Goal: Find specific page/section: Find specific page/section

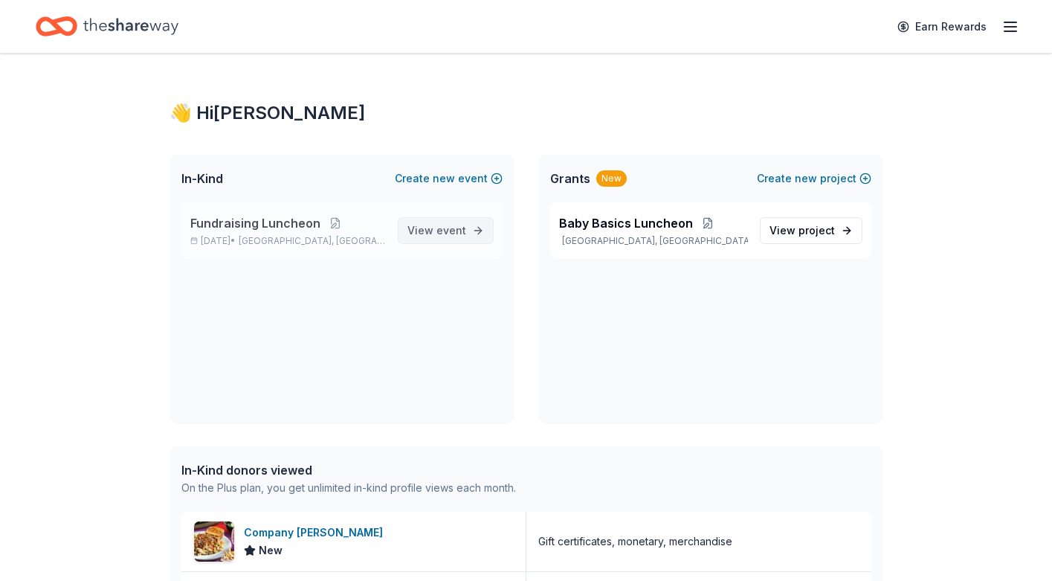
click at [438, 233] on span "event" at bounding box center [451, 230] width 30 height 13
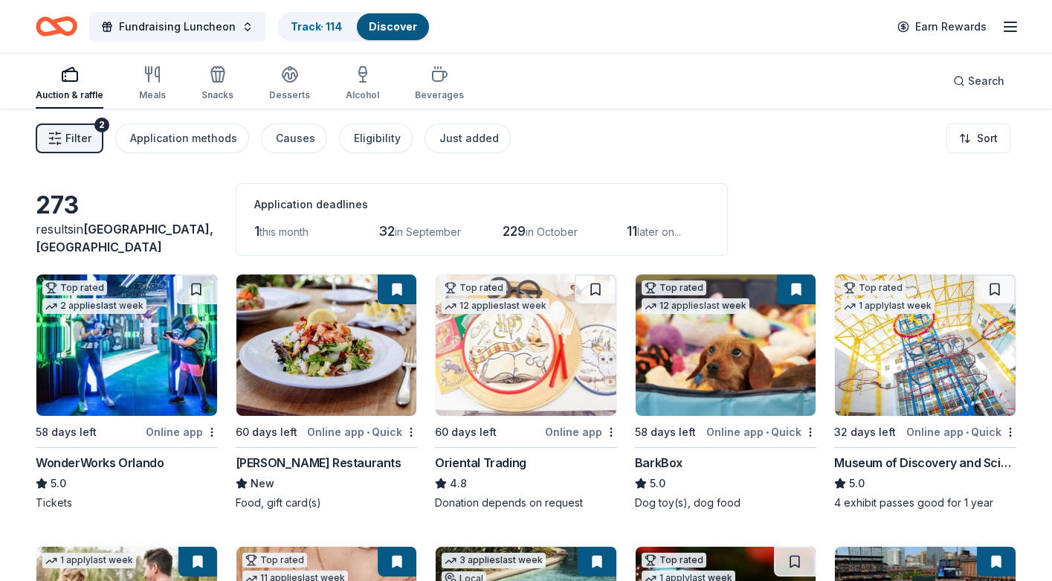
click at [396, 28] on link "Discover" at bounding box center [393, 26] width 48 height 13
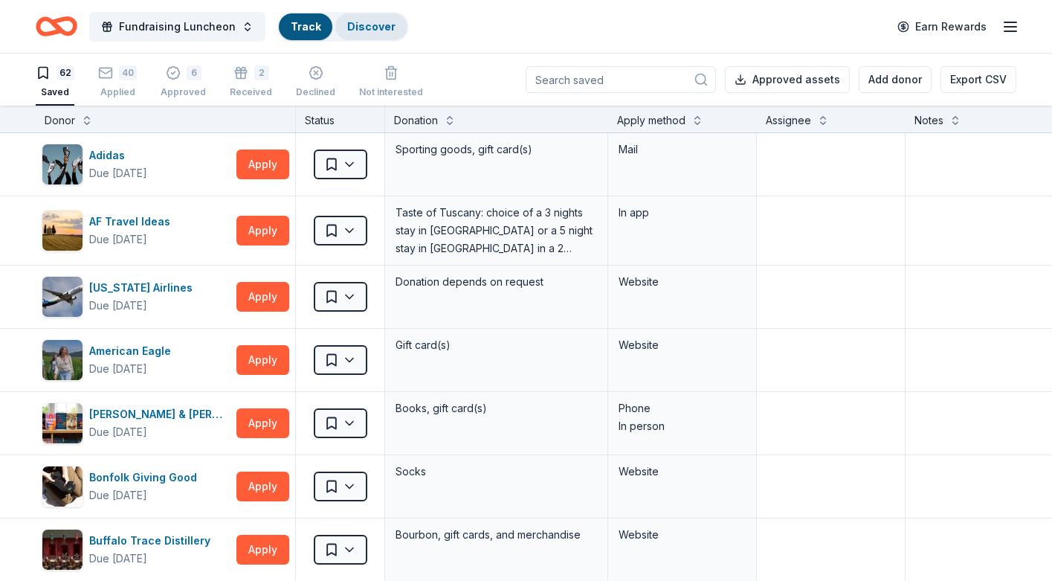
scroll to position [1, 0]
click at [663, 78] on input at bounding box center [621, 78] width 190 height 27
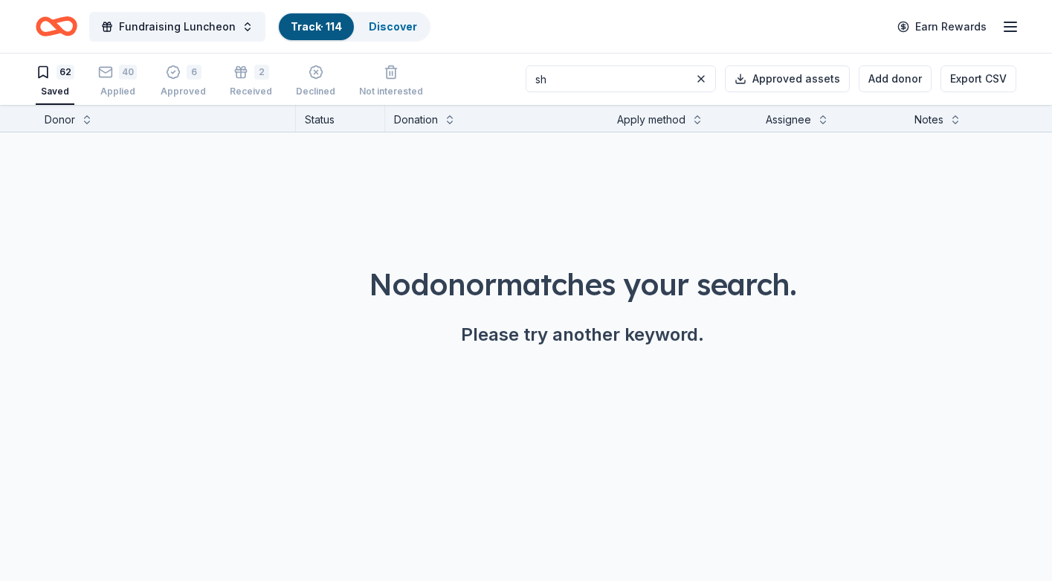
type input "s"
type input "goldbelly"
click at [381, 28] on link "Discover" at bounding box center [393, 26] width 48 height 13
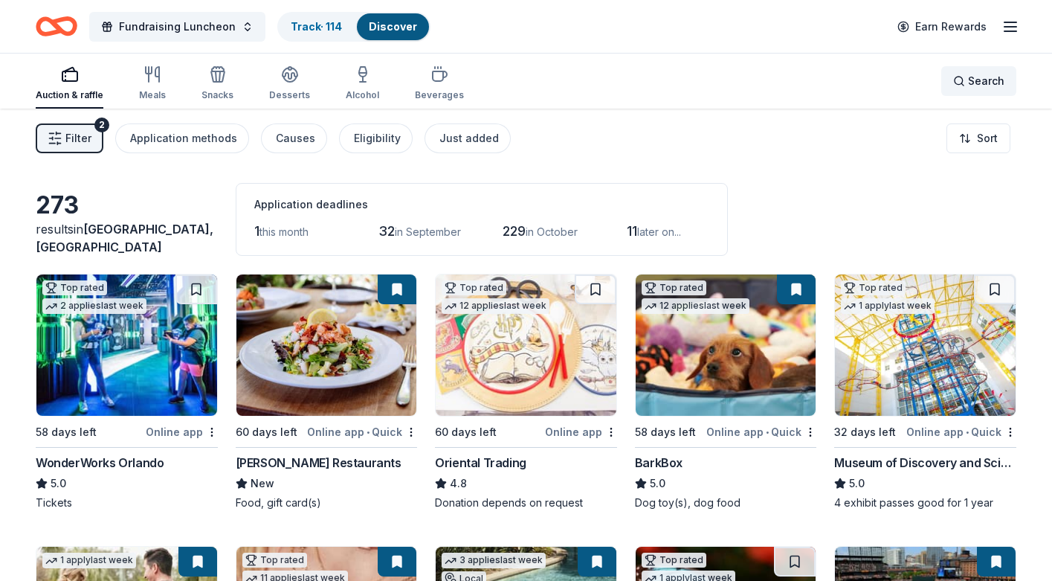
click at [961, 80] on div "Search" at bounding box center [978, 81] width 51 height 18
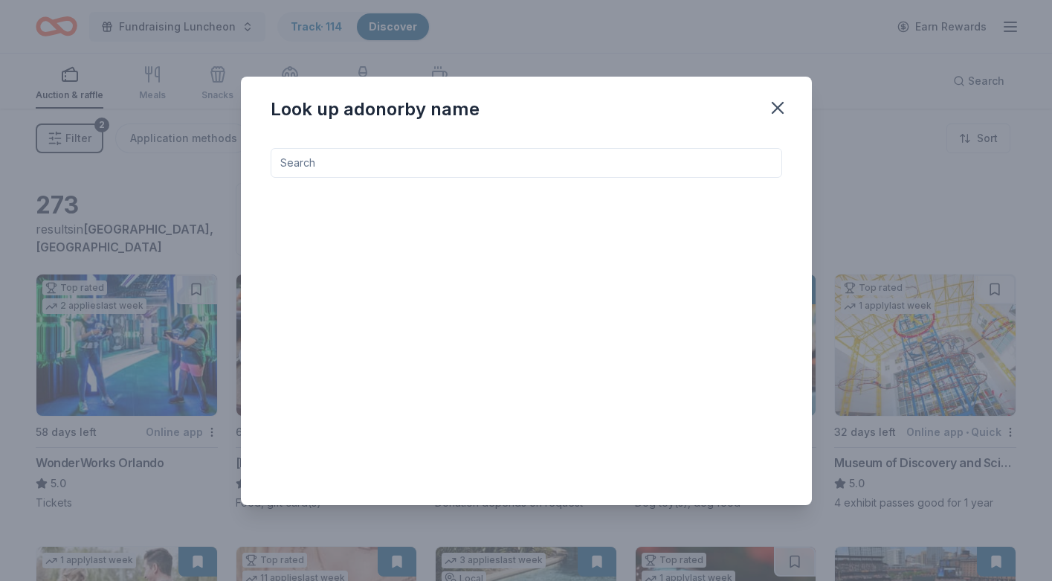
click at [722, 172] on input at bounding box center [526, 163] width 511 height 30
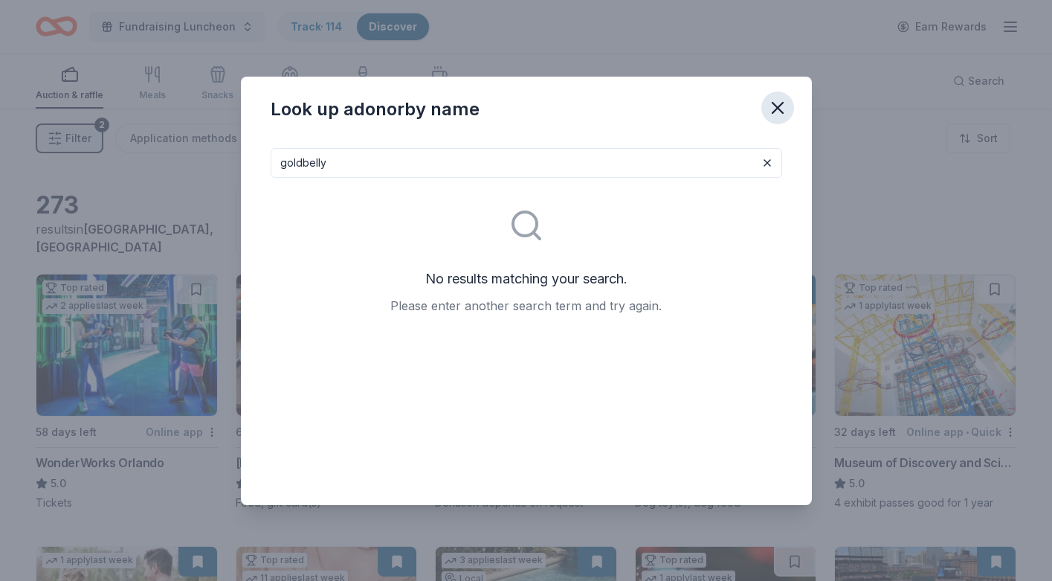
type input "goldbelly"
click at [780, 107] on icon "button" at bounding box center [777, 107] width 21 height 21
